Goal: Subscribe to service/newsletter

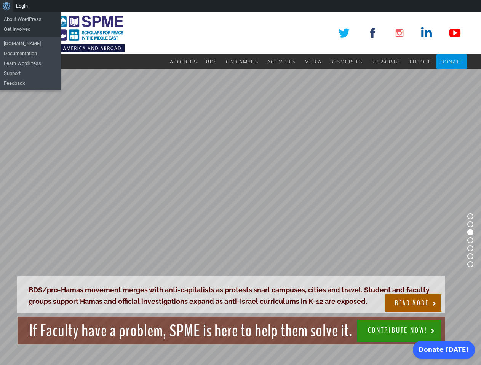
click at [240, 189] on rs-slide "BDS/pro-Hamas movement merges with anti-capitalists as protests snarl campuses,…" at bounding box center [240, 240] width 481 height 343
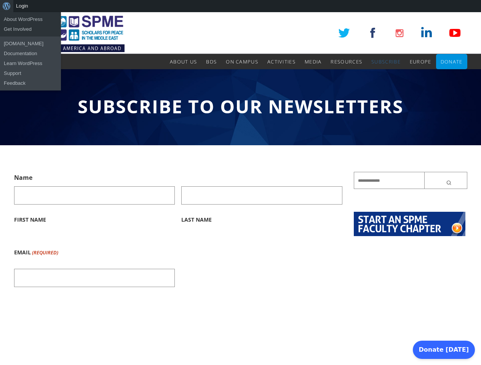
click at [240, 6] on div "About WordPress About WordPress Get Involved WordPress.org Documentation Learn …" at bounding box center [240, 6] width 481 height 12
click at [240, 189] on input "Last Name" at bounding box center [261, 196] width 161 height 18
